Goal: Task Accomplishment & Management: Complete application form

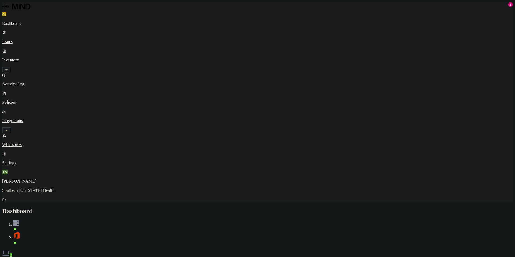
click at [32, 118] on p "Integrations" at bounding box center [257, 120] width 511 height 5
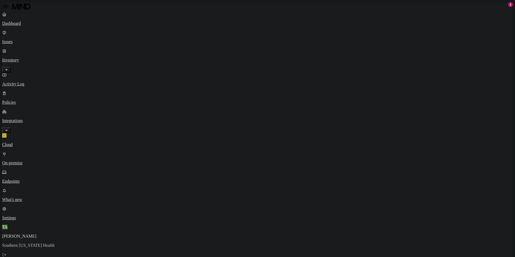
click at [34, 179] on p "Endpoints" at bounding box center [257, 181] width 511 height 5
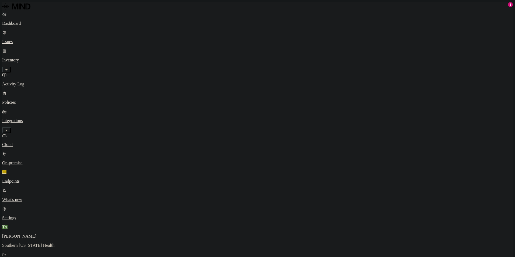
click at [16, 23] on p "Dashboard" at bounding box center [257, 23] width 511 height 5
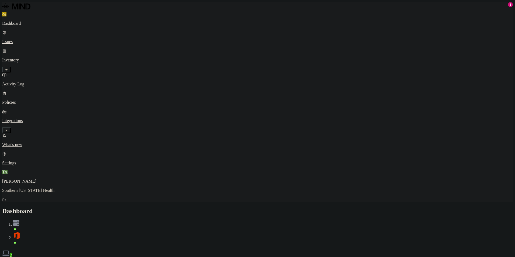
click at [63, 257] on button "Prevention" at bounding box center [53, 261] width 22 height 6
click at [33, 39] on p "Issues" at bounding box center [257, 41] width 511 height 5
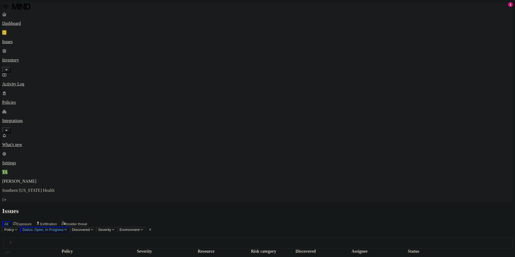
click at [29, 58] on p "Inventory" at bounding box center [257, 60] width 511 height 5
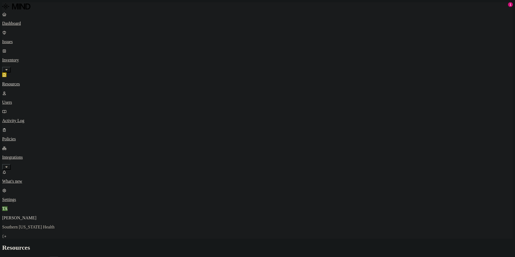
click at [31, 137] on p "Policies" at bounding box center [257, 139] width 511 height 5
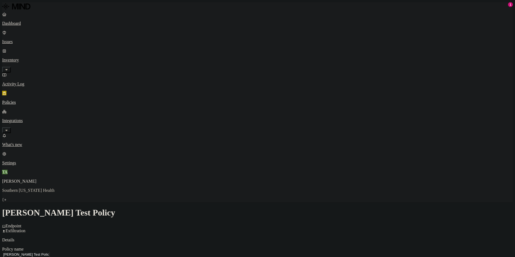
click at [282, 238] on p "Details" at bounding box center [257, 240] width 511 height 5
click at [21, 25] on p "Dashboard" at bounding box center [257, 23] width 511 height 5
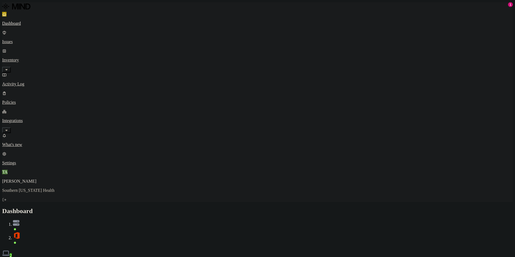
click at [235, 207] on h2 "Dashboard" at bounding box center [257, 210] width 511 height 7
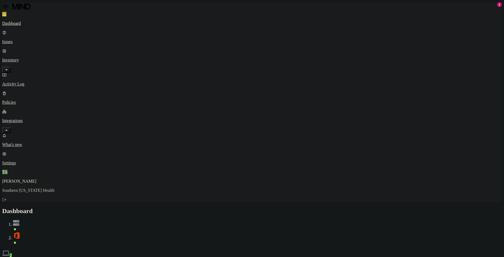
click at [275, 257] on div "Discovery Detection Prevention" at bounding box center [252, 261] width 500 height 6
click at [63, 257] on button "Prevention" at bounding box center [53, 261] width 22 height 6
click at [42, 257] on button "Detection" at bounding box center [31, 261] width 19 height 6
click at [22, 257] on button "Discovery" at bounding box center [12, 261] width 20 height 6
click at [29, 100] on p "Policies" at bounding box center [252, 102] width 500 height 5
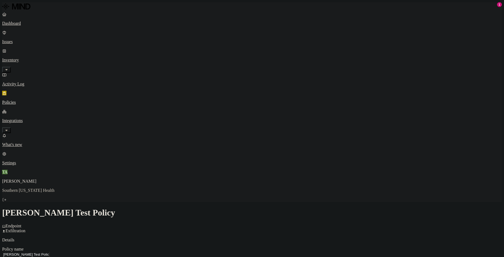
scroll to position [189, 0]
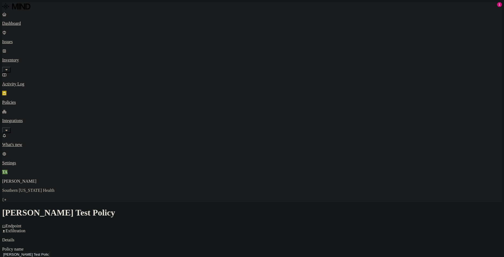
scroll to position [27, 0]
click at [26, 22] on p "Dashboard" at bounding box center [252, 23] width 500 height 5
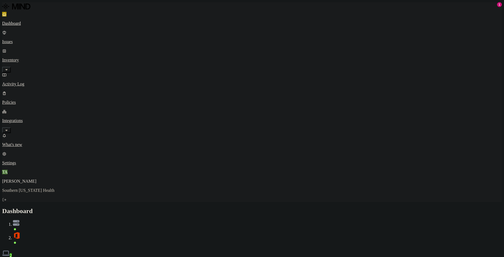
click at [26, 37] on link "Issues" at bounding box center [252, 37] width 500 height 14
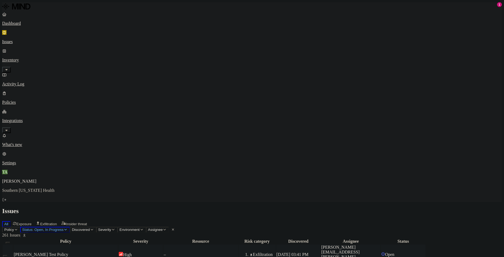
click at [238, 252] on div "–" at bounding box center [201, 254] width 74 height 5
drag, startPoint x: 280, startPoint y: 10, endPoint x: 121, endPoint y: 38, distance: 160.5
click at [280, 207] on h2 "Issues" at bounding box center [252, 210] width 500 height 7
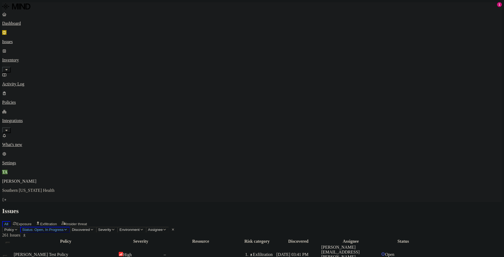
click at [30, 100] on p "Policies" at bounding box center [252, 102] width 500 height 5
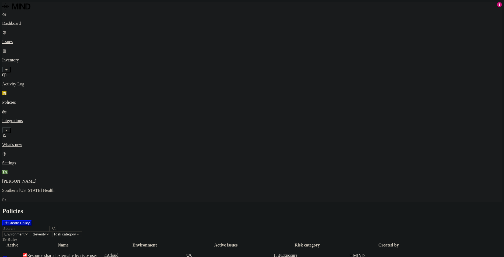
click at [32, 220] on button "Create Policy" at bounding box center [17, 223] width 30 height 6
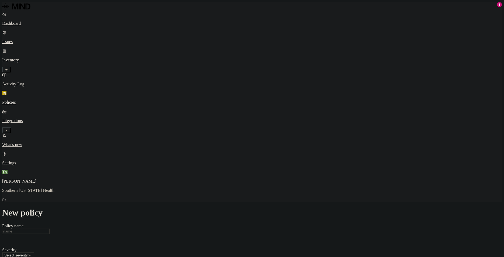
scroll to position [108, 0]
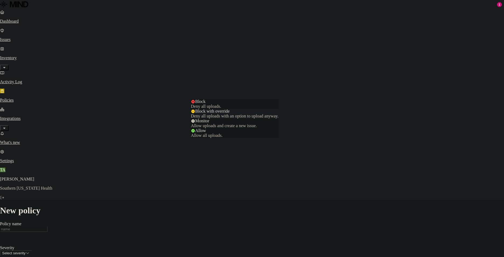
select select "2"
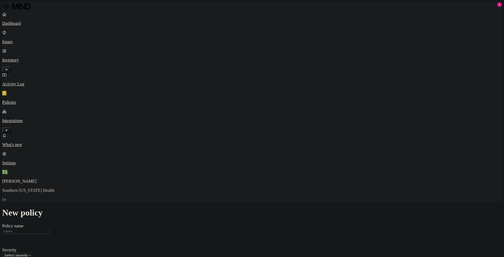
scroll to position [108, 0]
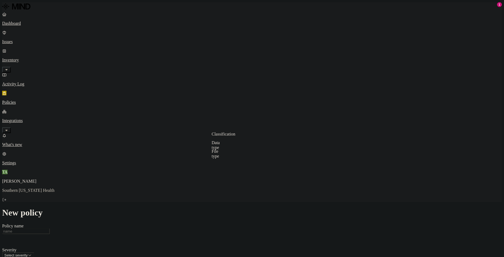
click at [226, 169] on label "External access" at bounding box center [219, 167] width 15 height 9
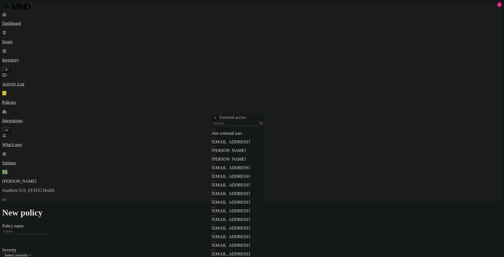
scroll to position [162, 0]
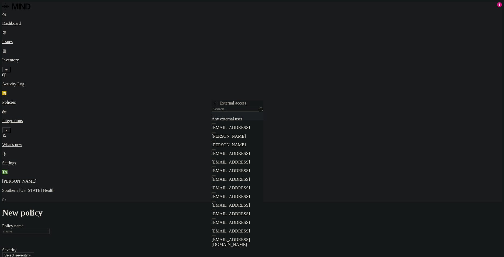
click at [216, 116] on button "button" at bounding box center [214, 116] width 4 height 2
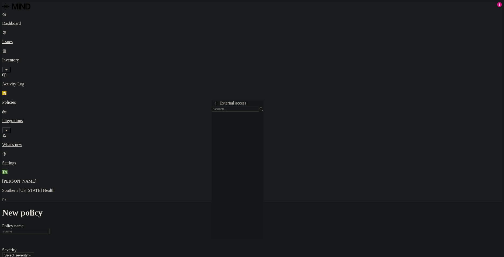
scroll to position [1212, 0]
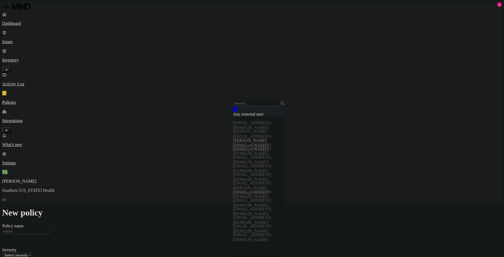
click at [237, 112] on button "button" at bounding box center [235, 109] width 4 height 6
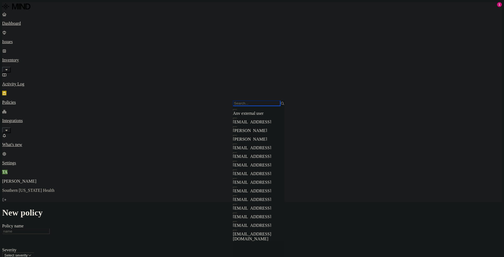
click at [250, 105] on input "search" at bounding box center [257, 103] width 48 height 6
click at [237, 119] on button "button" at bounding box center [235, 119] width 4 height 2
click at [237, 128] on button "button" at bounding box center [235, 127] width 4 height 2
click at [237, 137] on button "button" at bounding box center [235, 136] width 4 height 2
click at [237, 145] on button "button" at bounding box center [235, 145] width 4 height 2
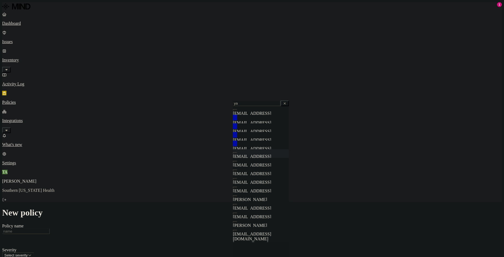
click at [238, 161] on div "cq_zhao@yahoo.com" at bounding box center [261, 156] width 56 height 15
click at [237, 162] on button "button" at bounding box center [235, 162] width 4 height 2
click at [239, 166] on div "ftaldaas@yahoo.com" at bounding box center [261, 173] width 56 height 15
click at [237, 178] on button "button" at bounding box center [235, 179] width 4 height 2
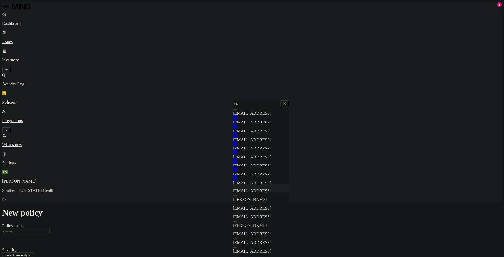
click at [239, 184] on div "jwatsonla1982@yahoo.com" at bounding box center [261, 191] width 56 height 15
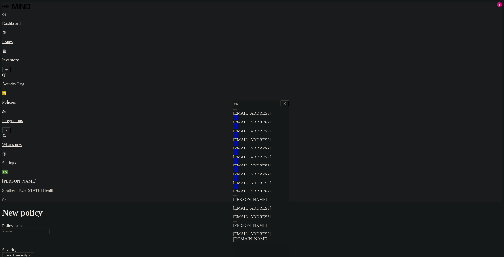
scroll to position [0, 0]
click at [257, 106] on div "ya Clear" at bounding box center [261, 103] width 56 height 6
click at [255, 106] on input "ya" at bounding box center [257, 103] width 48 height 6
type input "gmail"
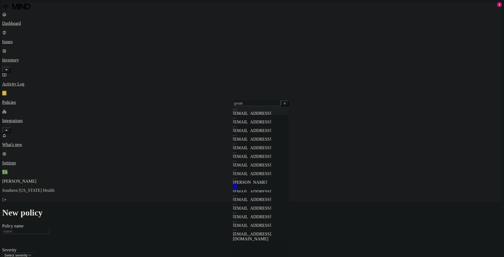
click at [237, 111] on button "button" at bounding box center [235, 110] width 4 height 2
click at [237, 119] on button "button" at bounding box center [235, 119] width 4 height 2
click at [237, 128] on button "button" at bounding box center [235, 127] width 4 height 2
click at [237, 137] on button "button" at bounding box center [235, 136] width 4 height 2
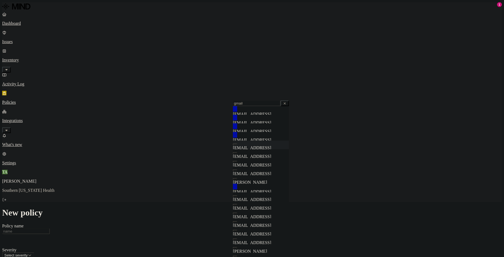
click at [236, 141] on div "annecy007@gmail.com" at bounding box center [261, 148] width 56 height 15
click at [237, 149] on div "artvenky1@gmail.com" at bounding box center [261, 156] width 56 height 15
click at [237, 158] on div "ashcakes121@gmail.com" at bounding box center [261, 165] width 56 height 15
click at [237, 166] on div "azfarniazi@gmail.com" at bounding box center [261, 173] width 56 height 15
click at [237, 178] on button "button" at bounding box center [235, 179] width 4 height 2
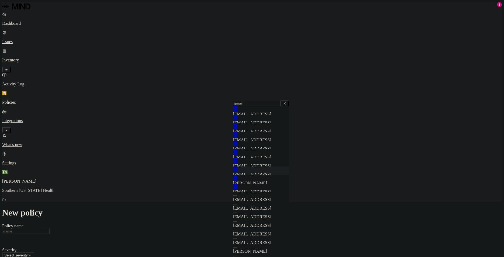
scroll to position [54, 0]
click at [236, 192] on div "caitkochan17@gmail.com" at bounding box center [261, 199] width 56 height 15
click at [235, 201] on div "ccschneider52@gmail.com" at bounding box center [261, 208] width 56 height 15
click at [236, 210] on div "chauphan22@gmail.com" at bounding box center [261, 217] width 56 height 15
click at [238, 218] on div "cherisecokley@gmail.com" at bounding box center [261, 225] width 56 height 15
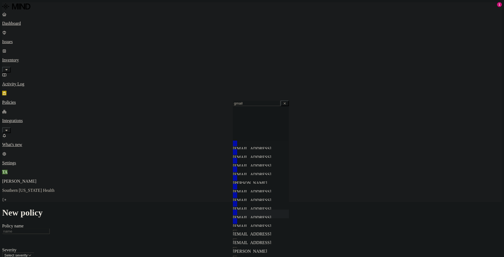
scroll to position [81, 0]
click at [239, 227] on div "craigdavis73@gmail.com" at bounding box center [261, 234] width 56 height 15
click at [237, 238] on button "button" at bounding box center [235, 239] width 4 height 2
click at [239, 244] on div "david.ibrahim23@gmail.com" at bounding box center [261, 253] width 56 height 19
click at [237, 256] on button "button" at bounding box center [235, 257] width 4 height 2
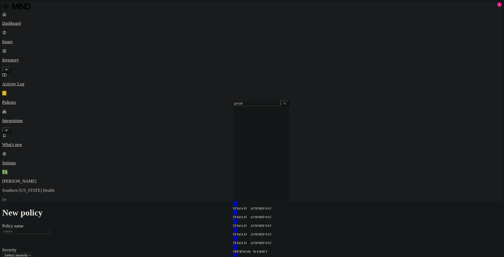
scroll to position [135, 0]
